Goal: Use online tool/utility: Use online tool/utility

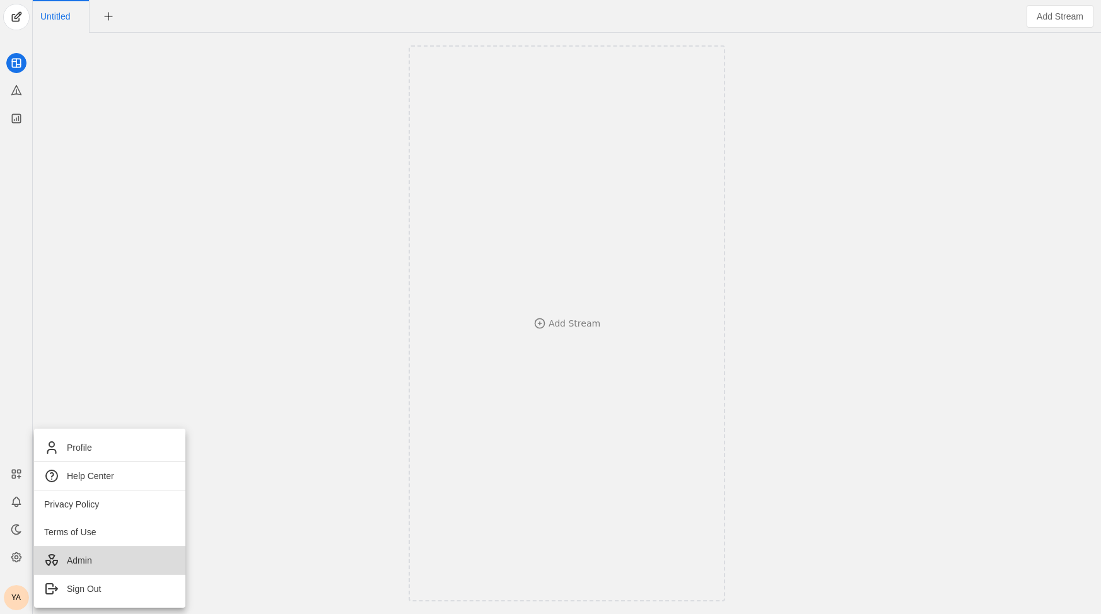
click at [75, 560] on span "Admin" at bounding box center [79, 560] width 25 height 13
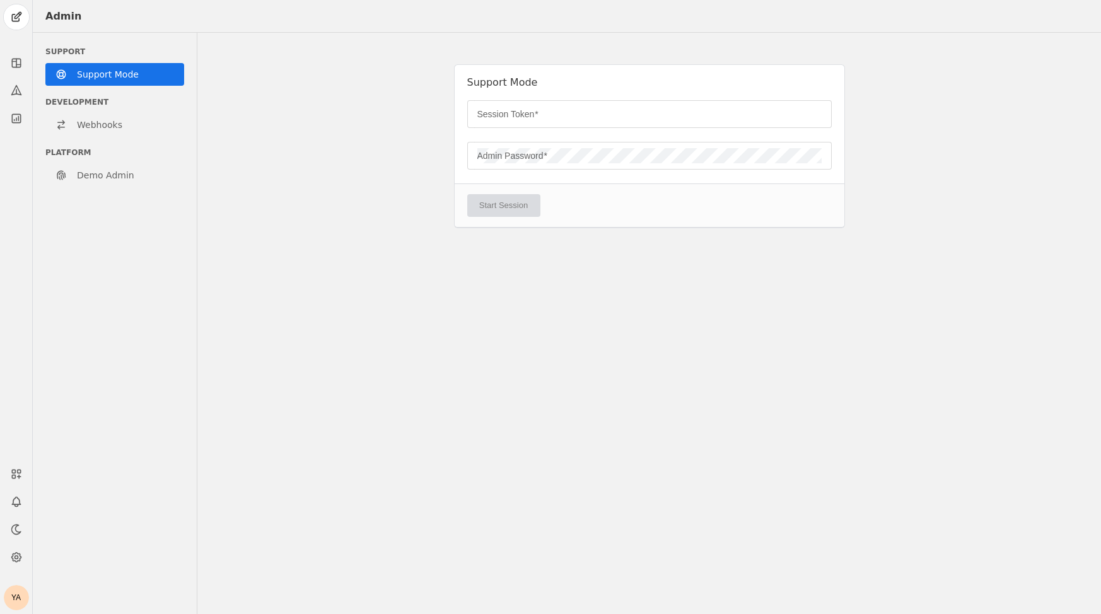
click at [622, 99] on div "Support Mode" at bounding box center [650, 82] width 390 height 35
click at [621, 104] on div at bounding box center [649, 114] width 344 height 28
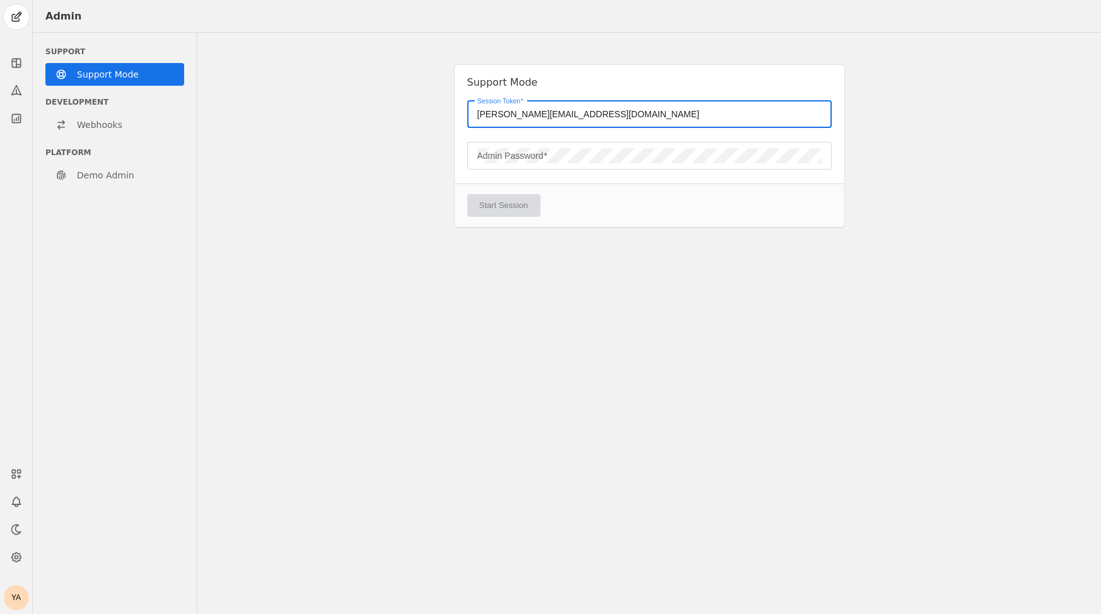
type input "[PERSON_NAME][EMAIL_ADDRESS][DOMAIN_NAME]"
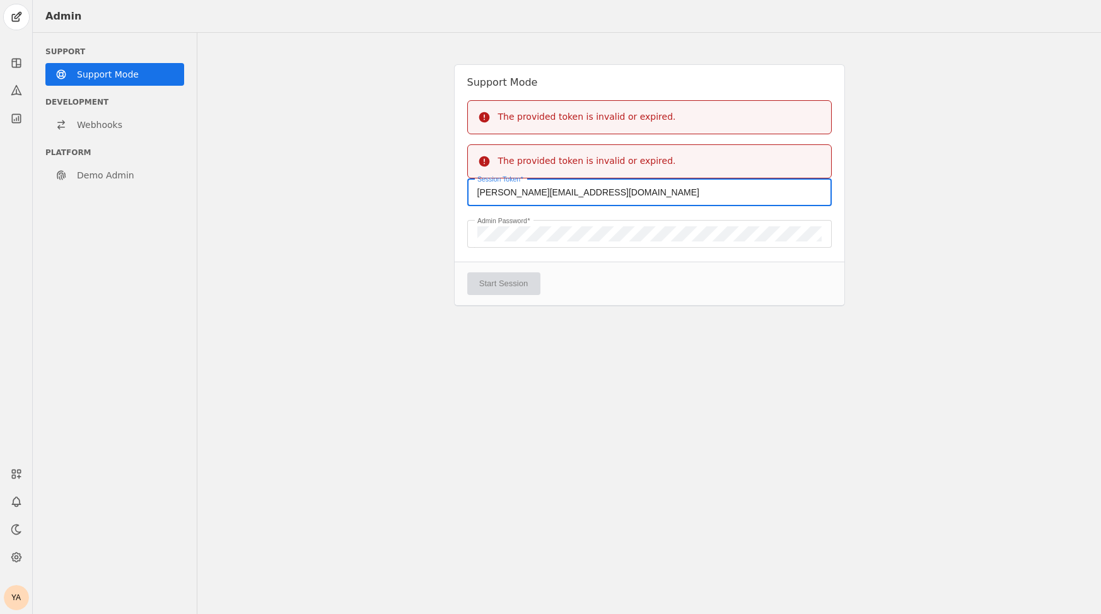
click at [634, 194] on input "[PERSON_NAME][EMAIL_ADDRESS][DOMAIN_NAME]" at bounding box center [649, 192] width 344 height 15
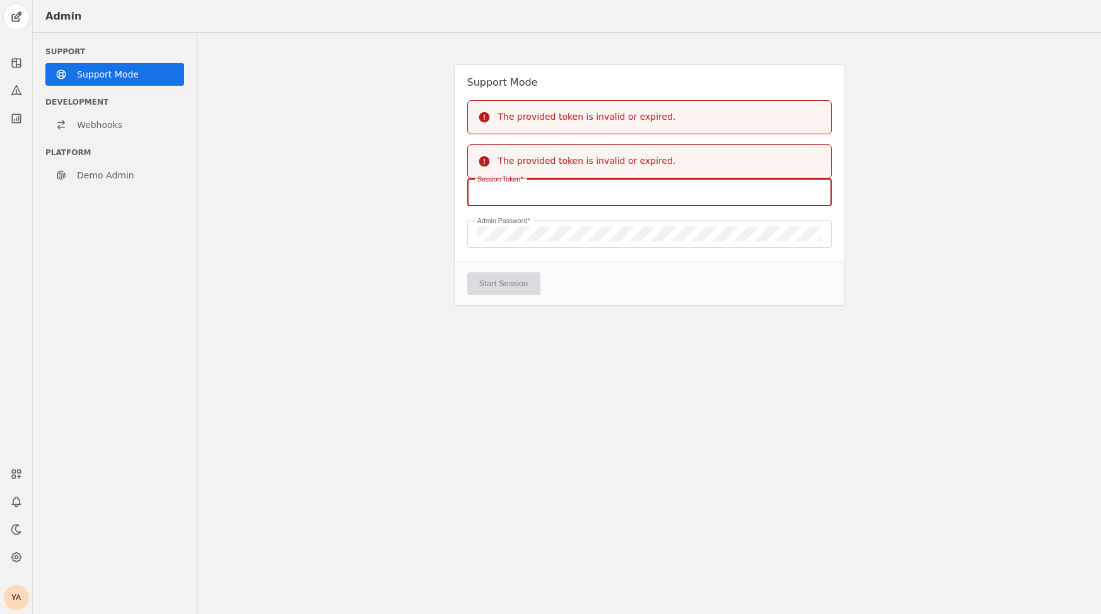
paste input "84GZ0M2LBEXFH4A7WQZFDHYGNS75VA6H"
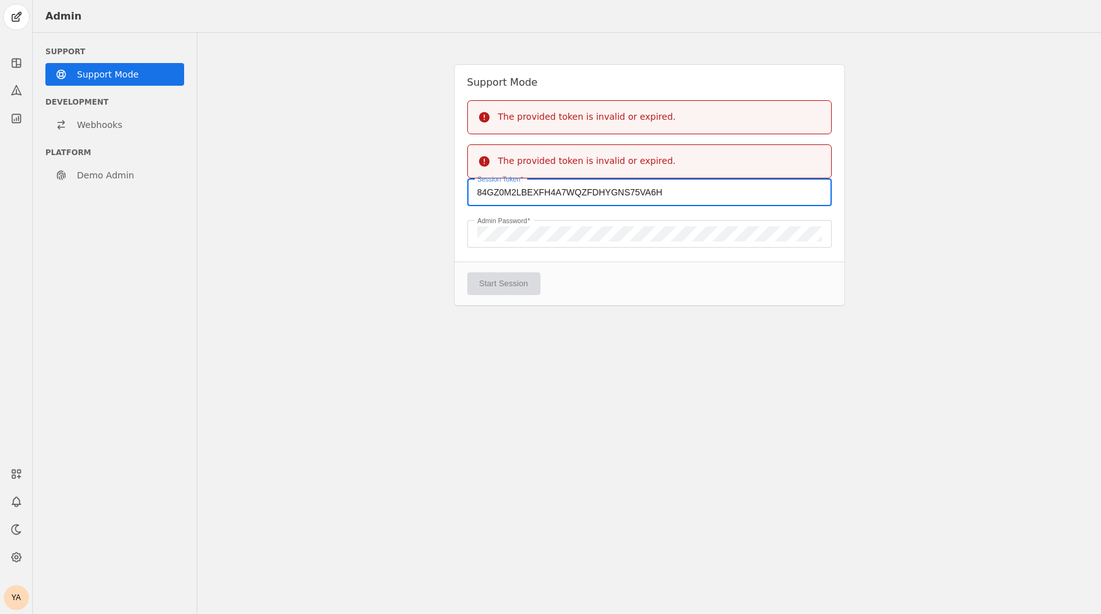
type input "84GZ0M2LBEXFH4A7WQZFDHYGNS75VA6H"
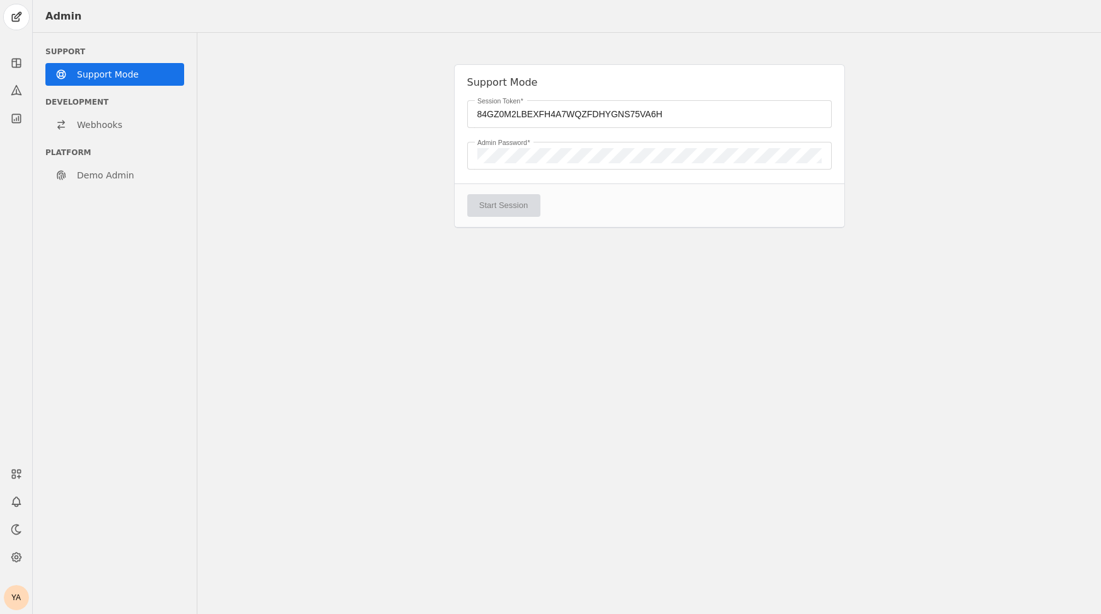
click at [653, 312] on div "Support Mode Session [AUTH_TOKEN] Admin Password Start Session" at bounding box center [649, 324] width 904 height 582
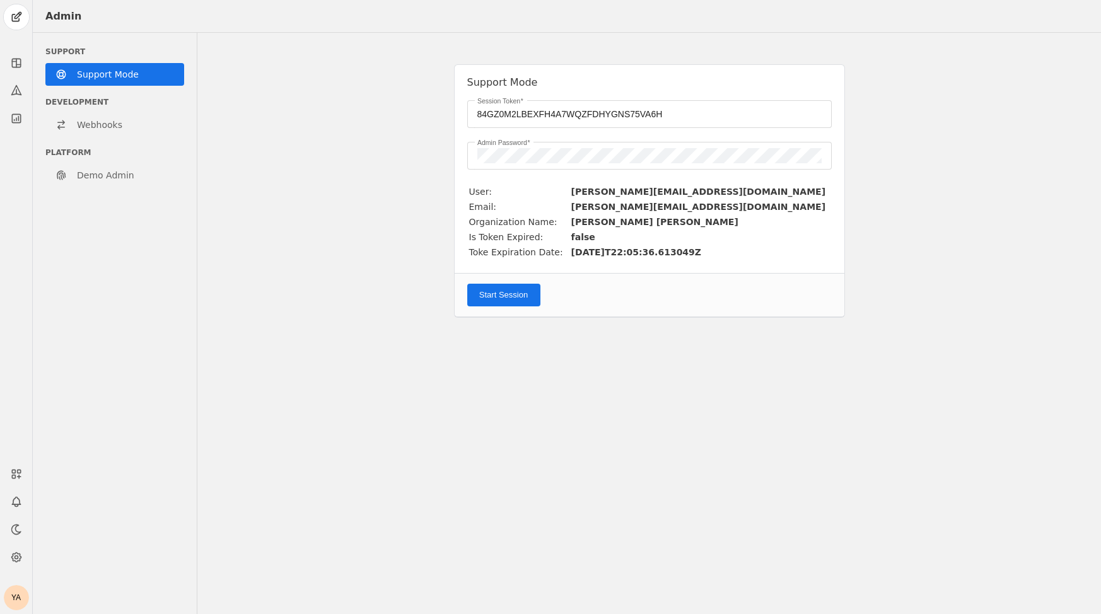
click at [515, 300] on span "Start Session" at bounding box center [503, 295] width 49 height 13
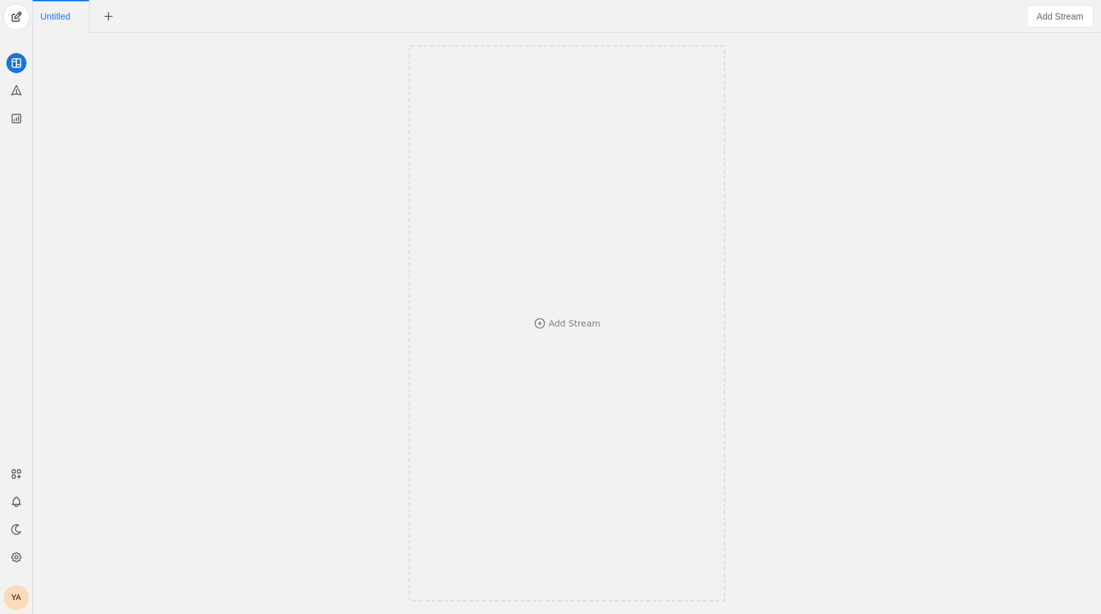
click at [11, 598] on div "YA" at bounding box center [16, 597] width 25 height 25
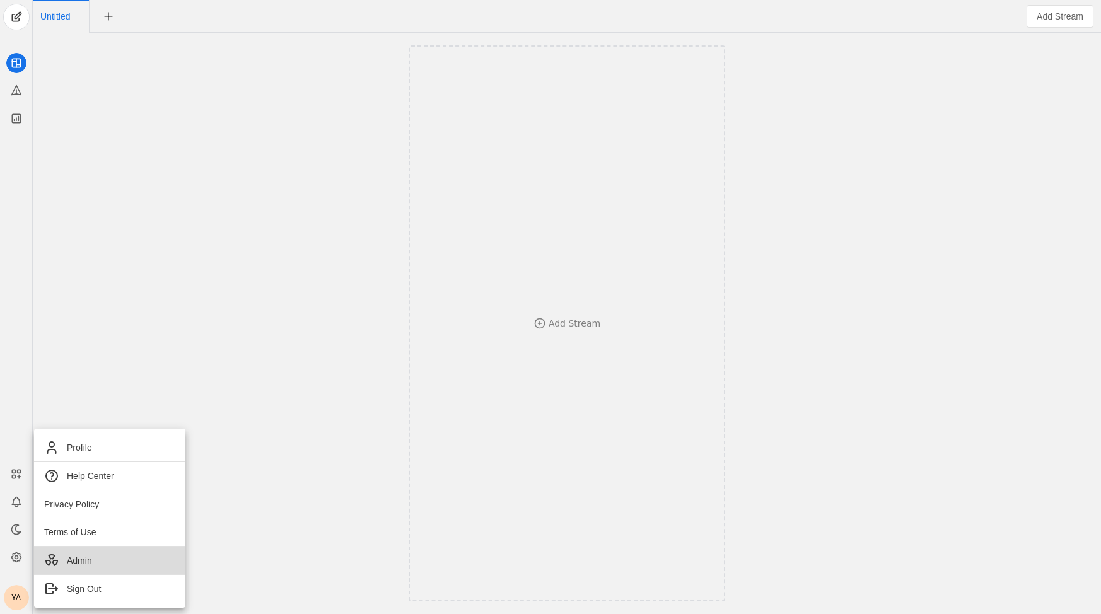
click at [90, 563] on span "Admin" at bounding box center [79, 560] width 25 height 13
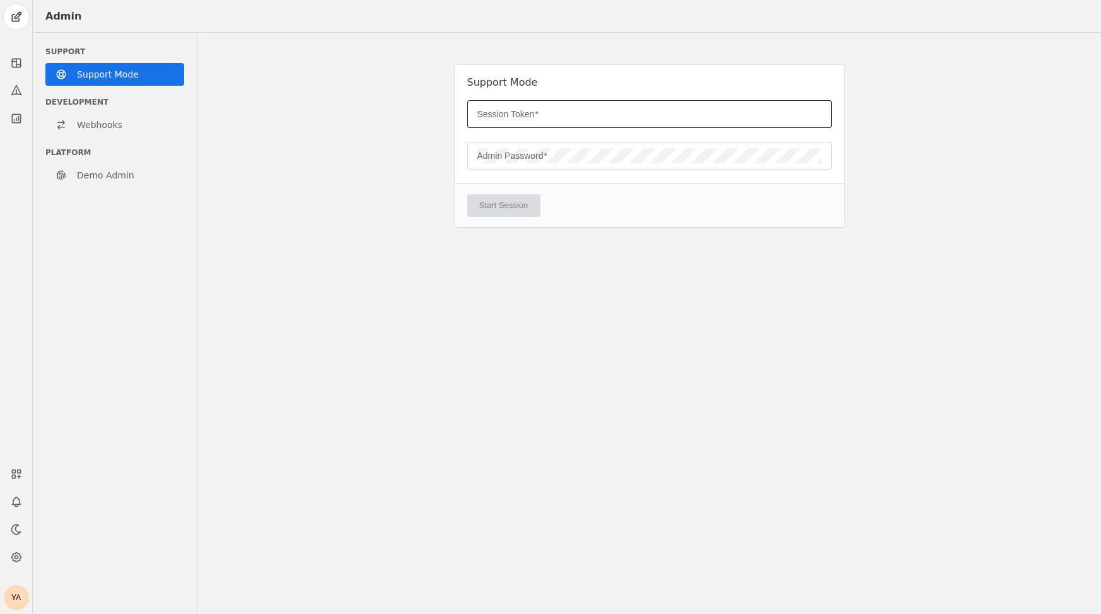
click at [545, 123] on div at bounding box center [649, 114] width 344 height 28
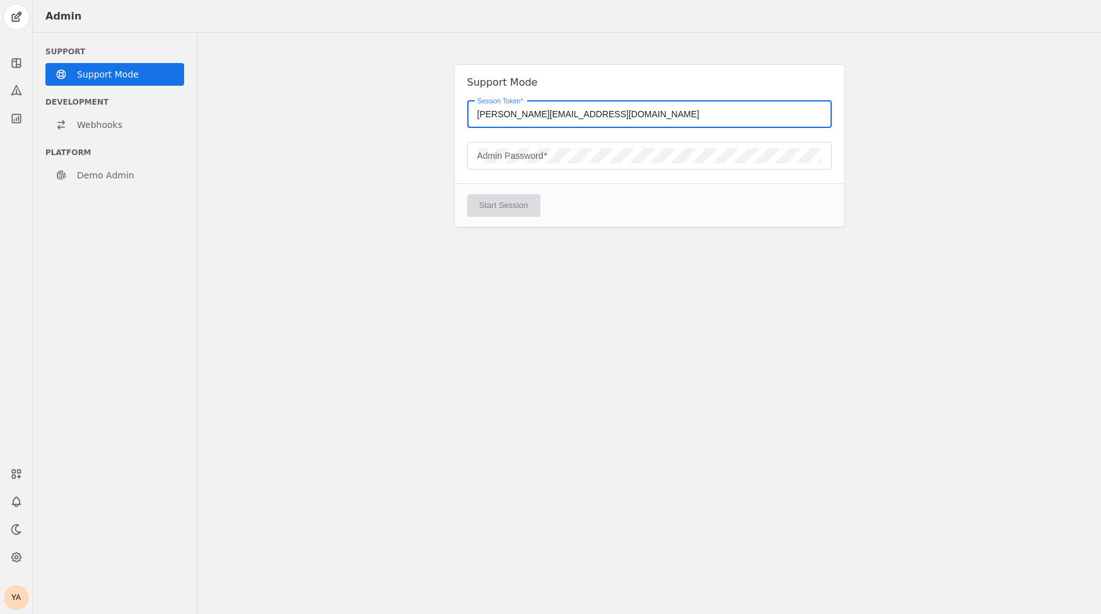
type input "[PERSON_NAME][EMAIL_ADDRESS][DOMAIN_NAME]"
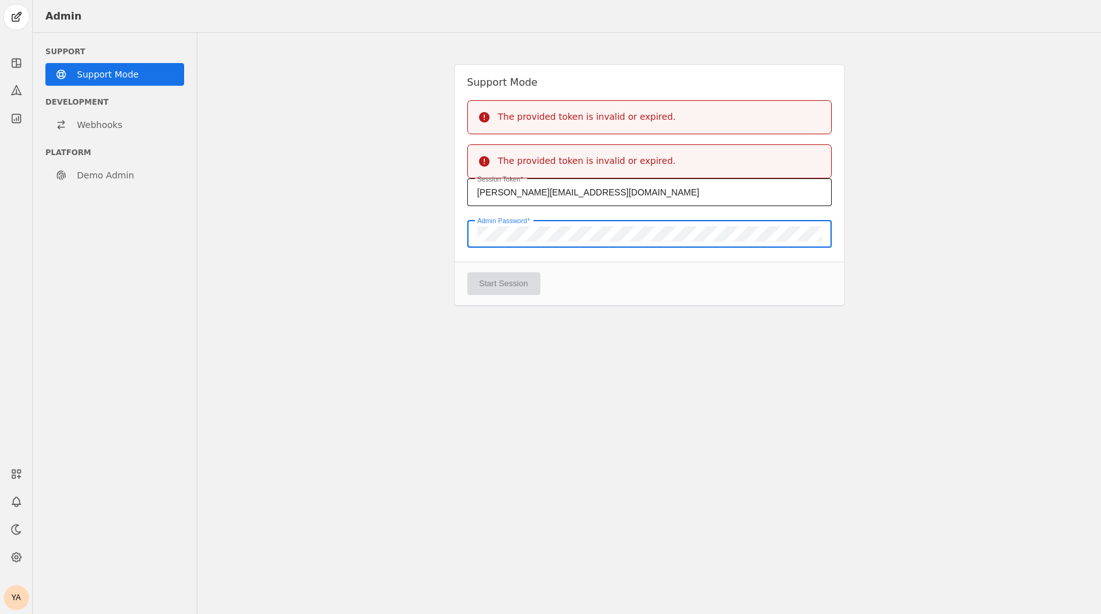
click at [657, 187] on input "[PERSON_NAME][EMAIL_ADDRESS][DOMAIN_NAME]" at bounding box center [649, 192] width 344 height 15
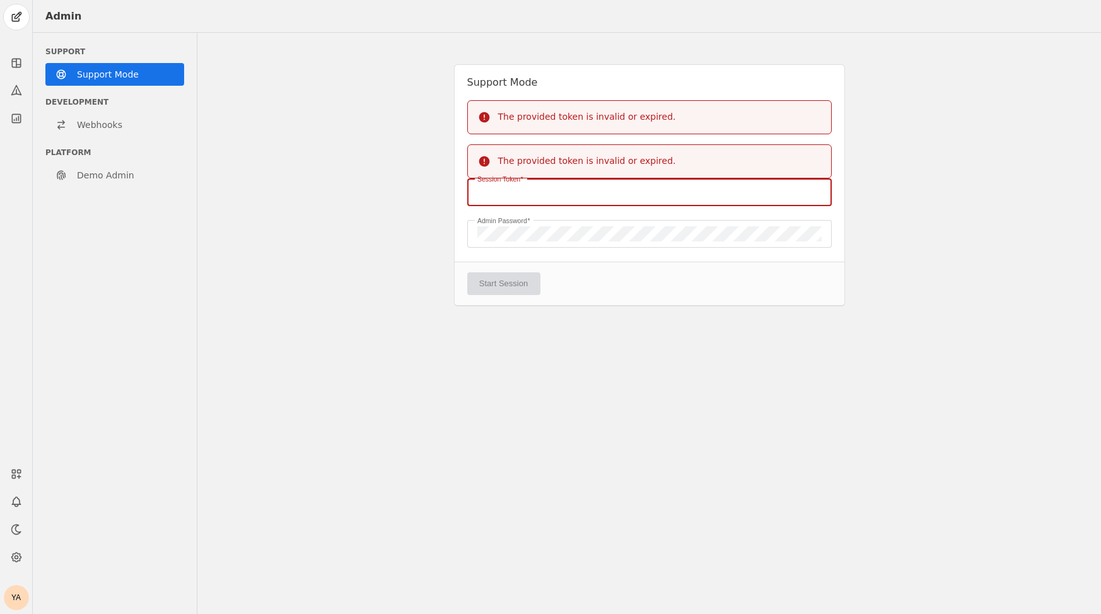
paste input "84GZ0M2LBEXFH4A7WQZFDHYGNS75VA6H"
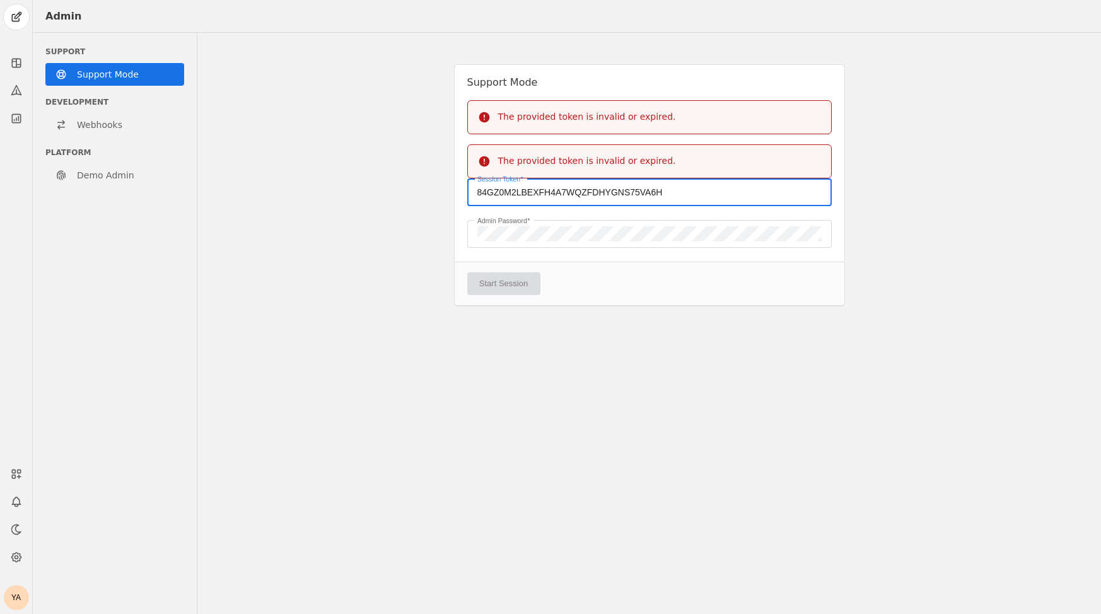
type input "84GZ0M2LBEXFH4A7WQZFDHYGNS75VA6H"
click at [672, 383] on div "Support Mode The provided token is invalid or expired. The provided token is in…" at bounding box center [649, 324] width 904 height 582
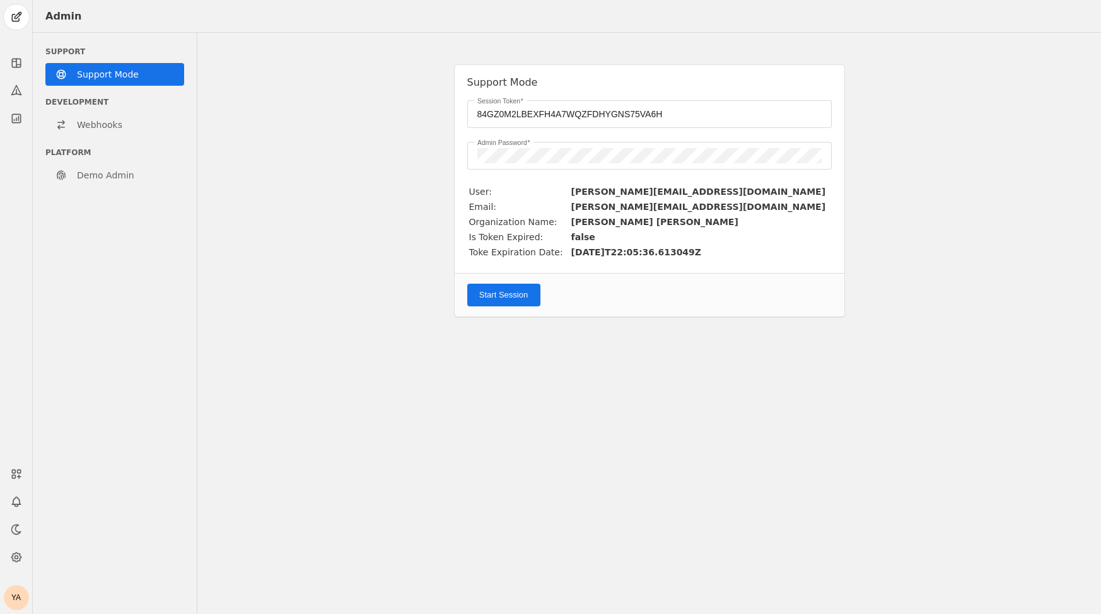
click at [510, 290] on span "Start Session" at bounding box center [503, 295] width 49 height 13
